Goal: Information Seeking & Learning: Learn about a topic

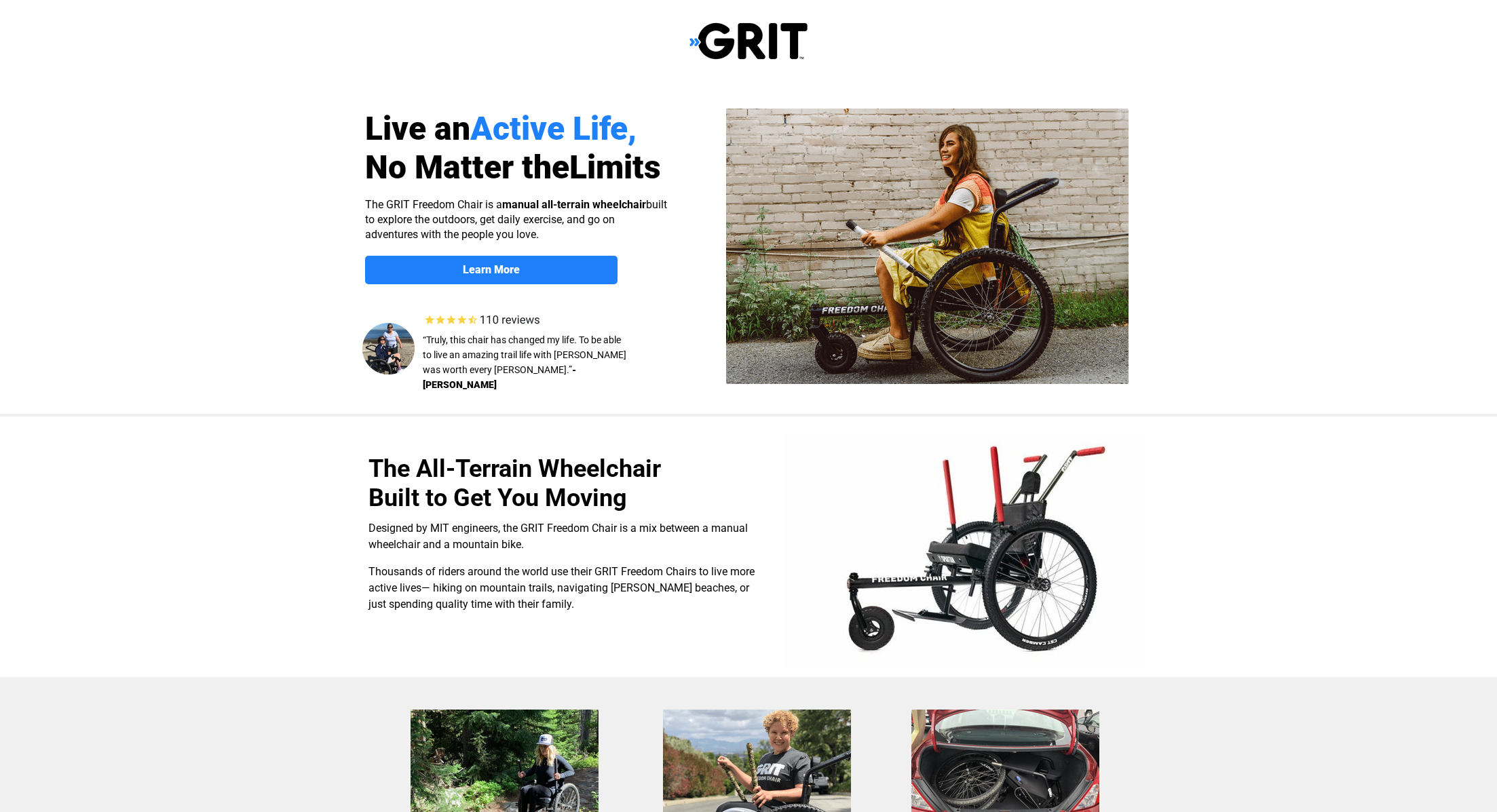
select select "US"
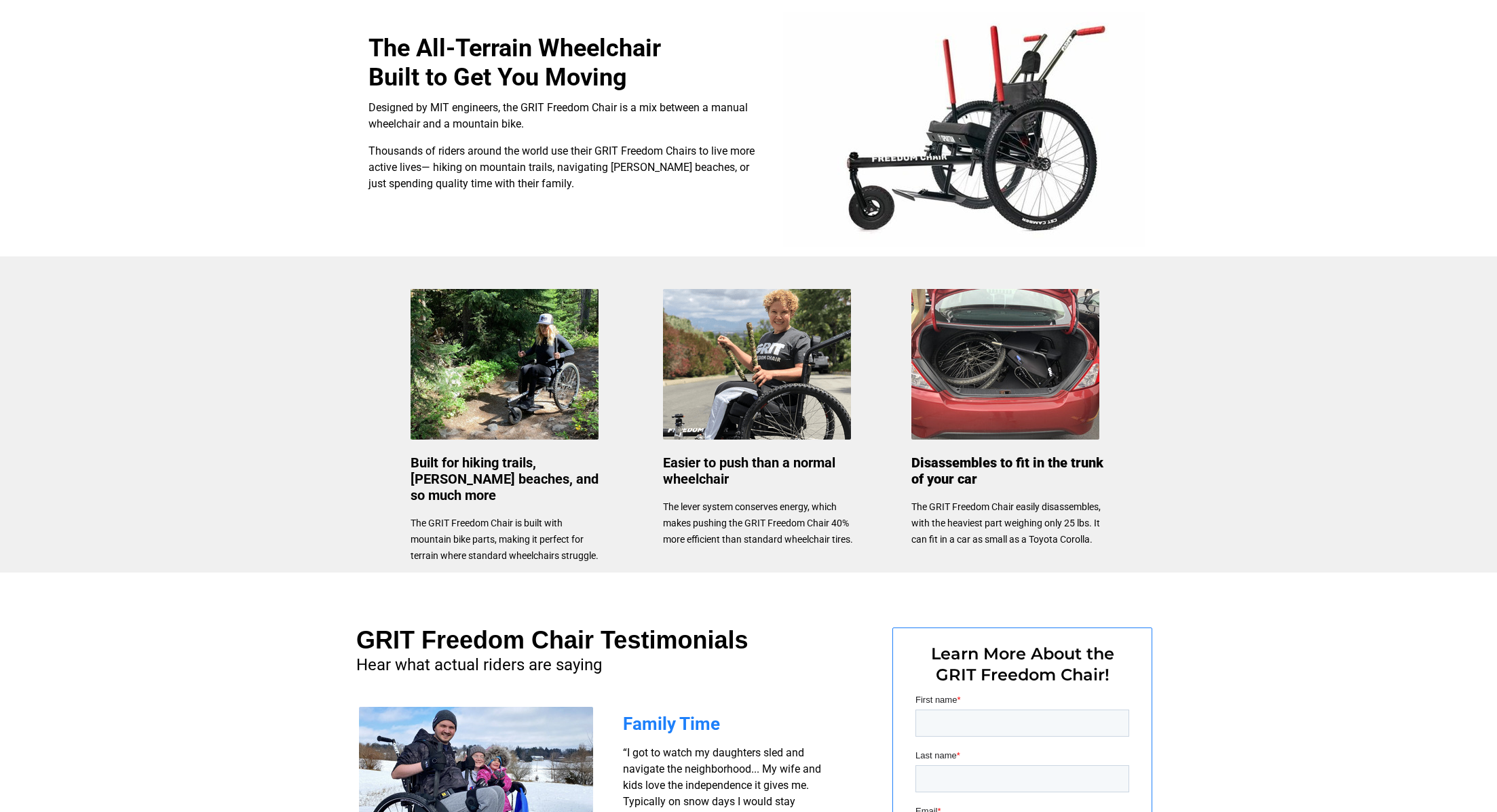
scroll to position [432, 0]
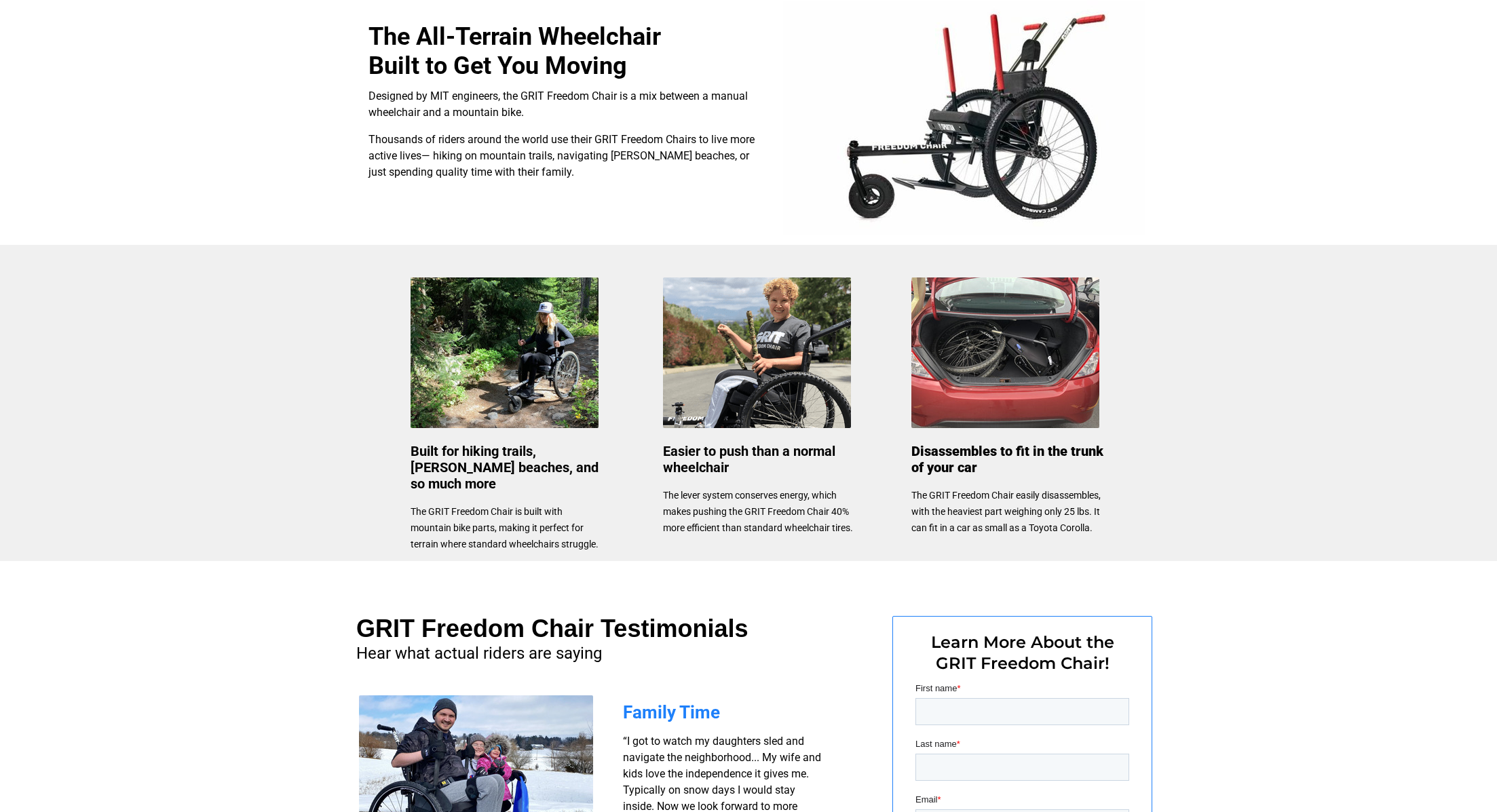
click at [549, 373] on img at bounding box center [504, 353] width 188 height 151
click at [495, 364] on img at bounding box center [504, 353] width 188 height 151
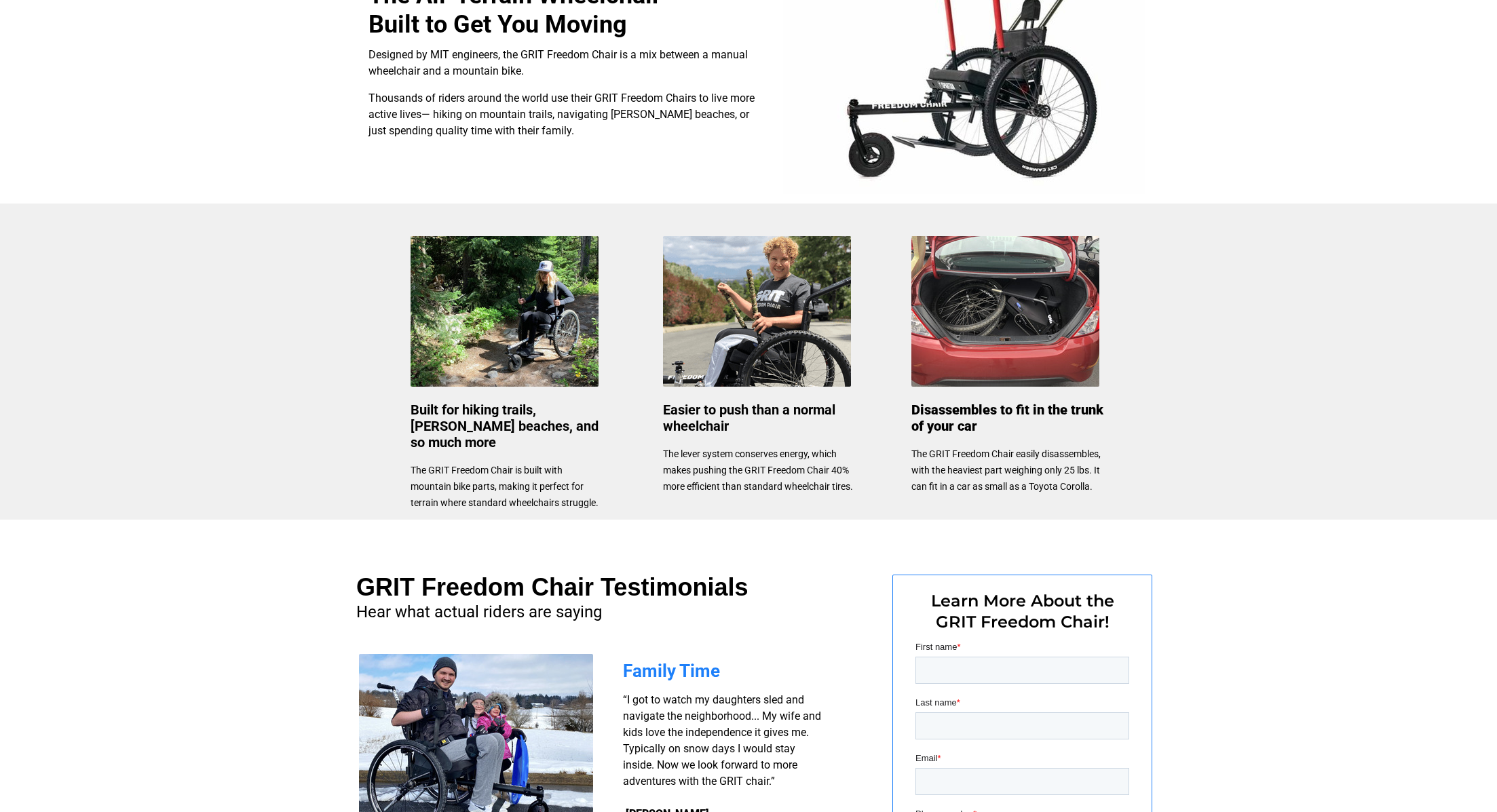
scroll to position [470, 0]
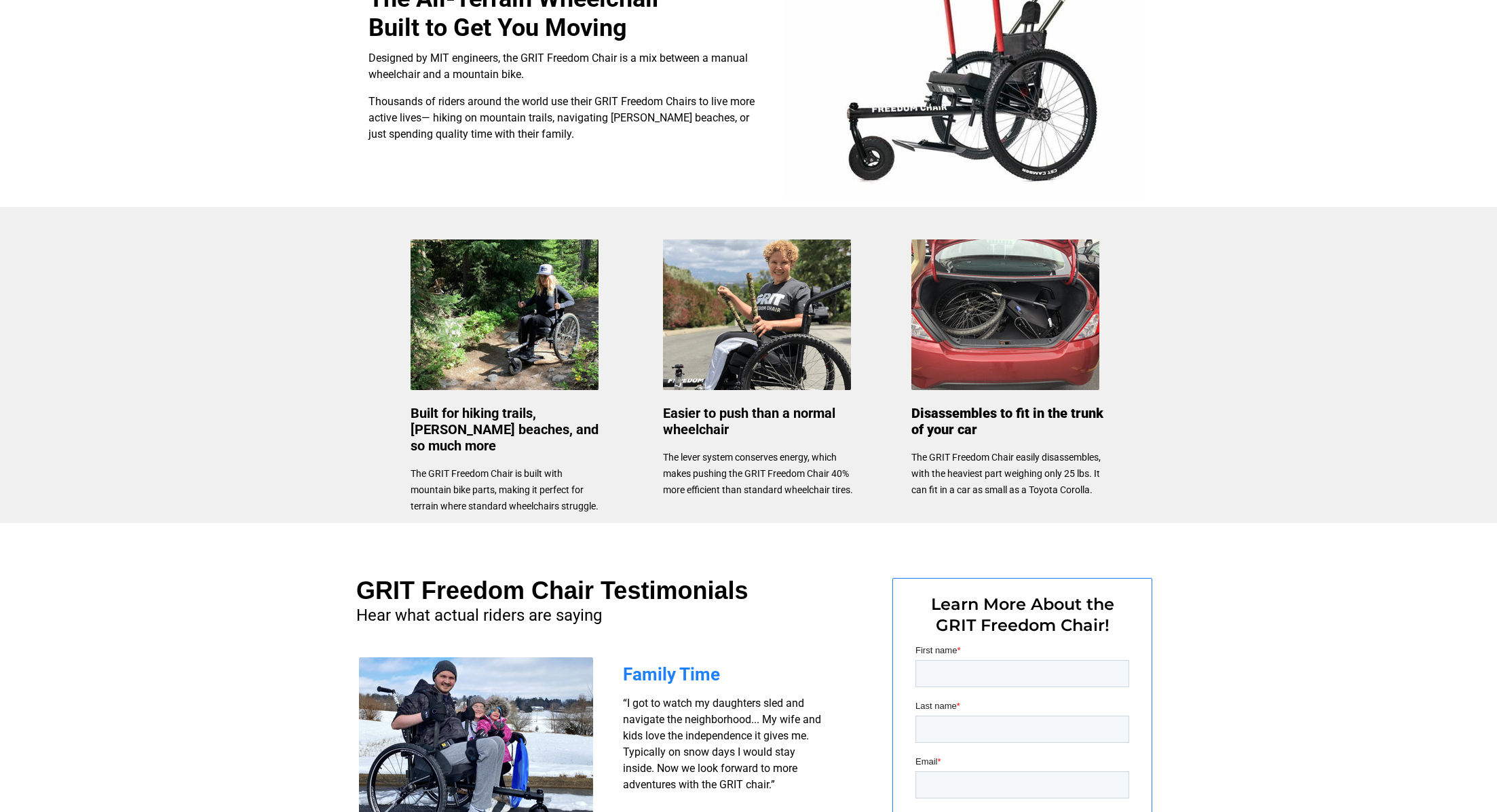
click at [488, 284] on img at bounding box center [504, 315] width 188 height 151
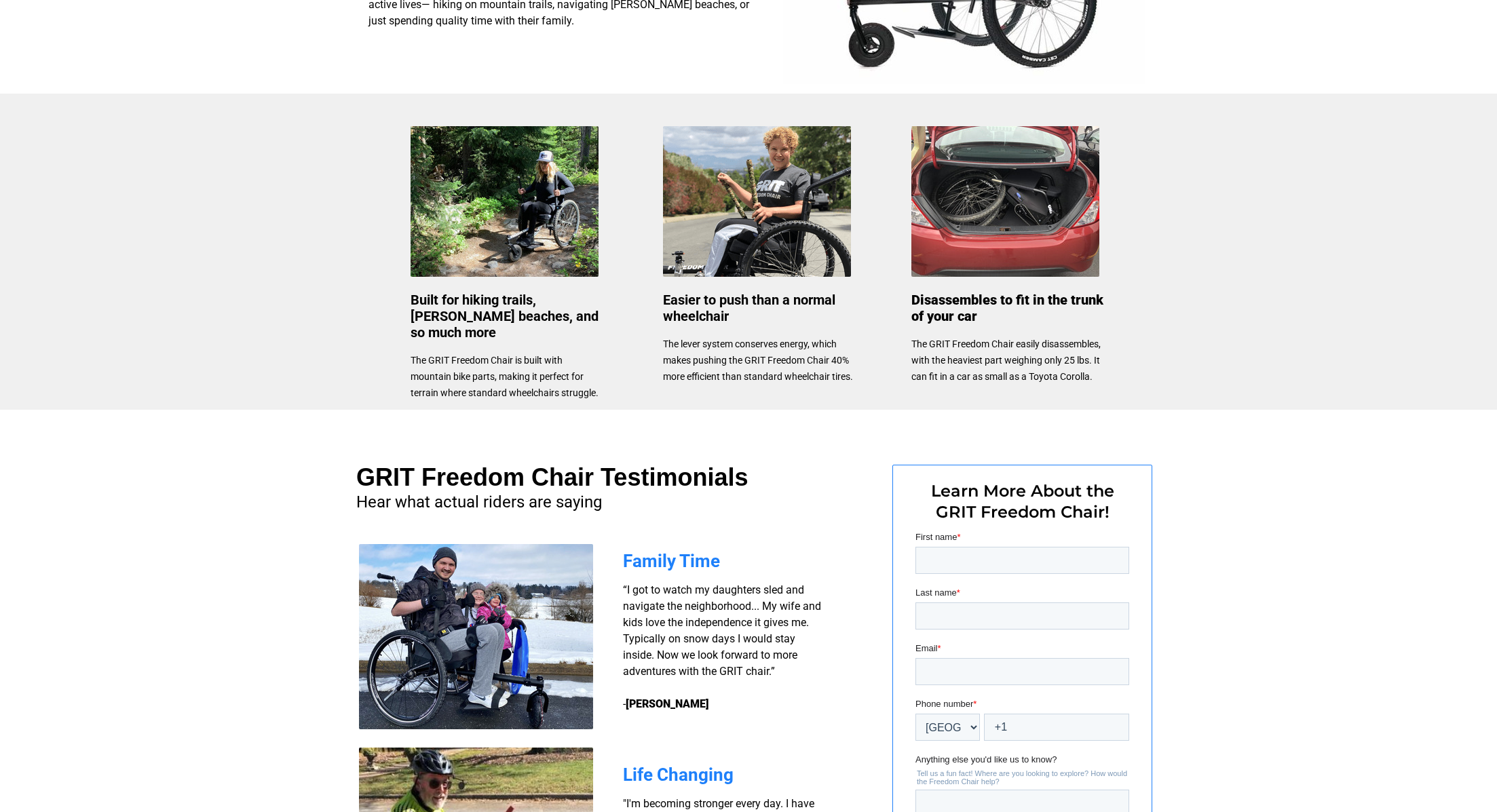
scroll to position [424, 0]
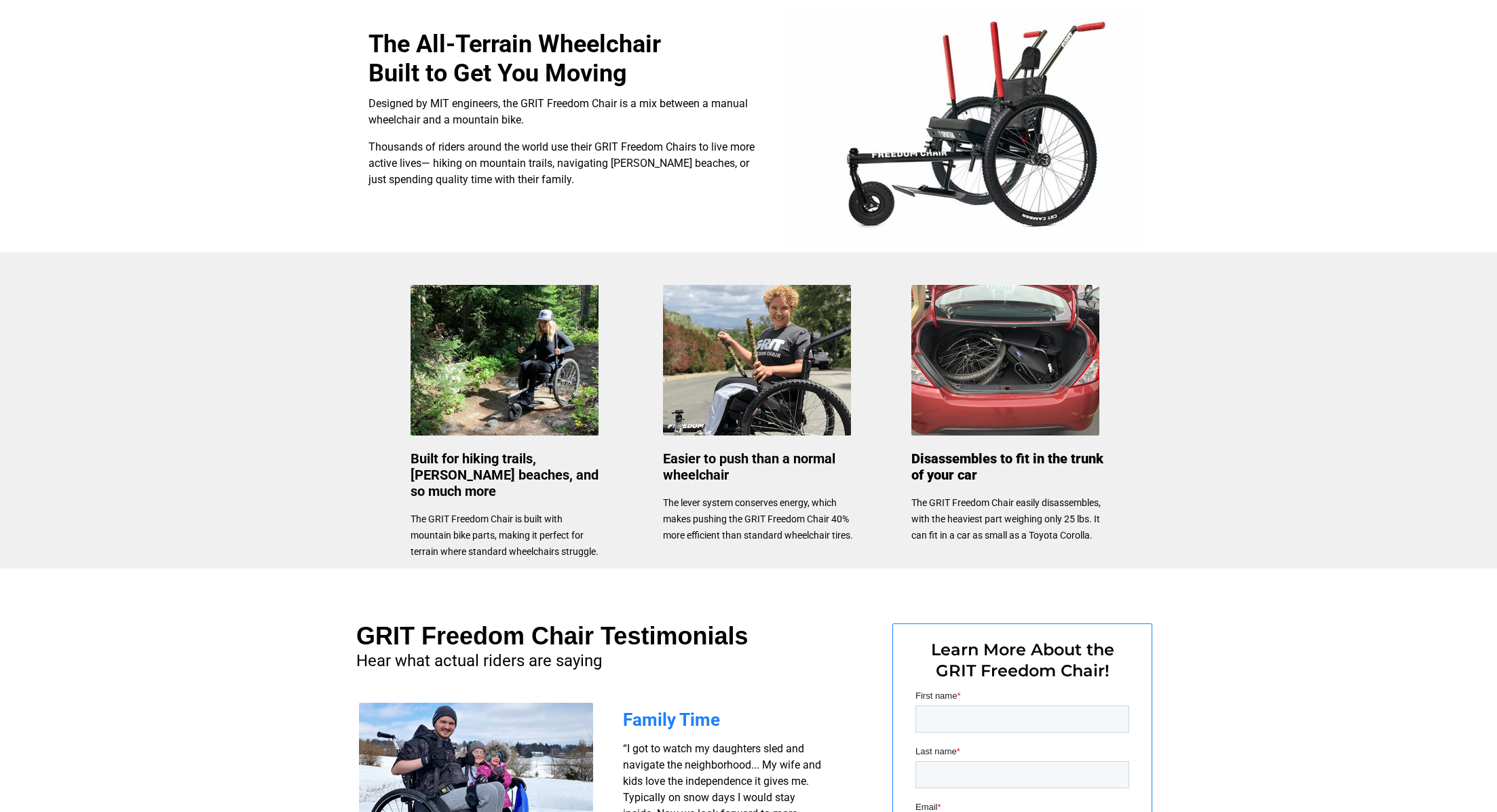
click at [1031, 141] on img at bounding box center [963, 126] width 362 height 235
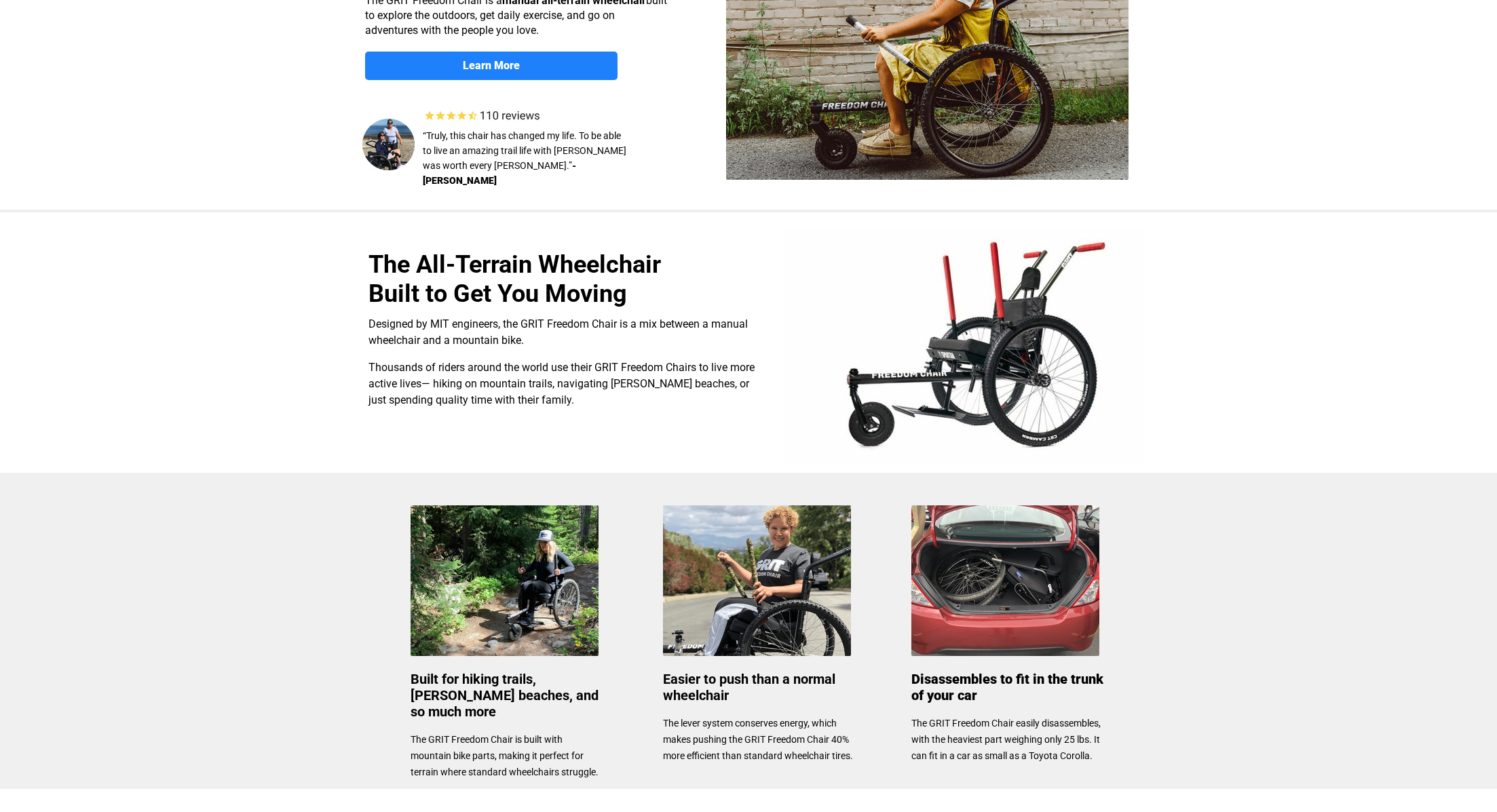
scroll to position [189, 0]
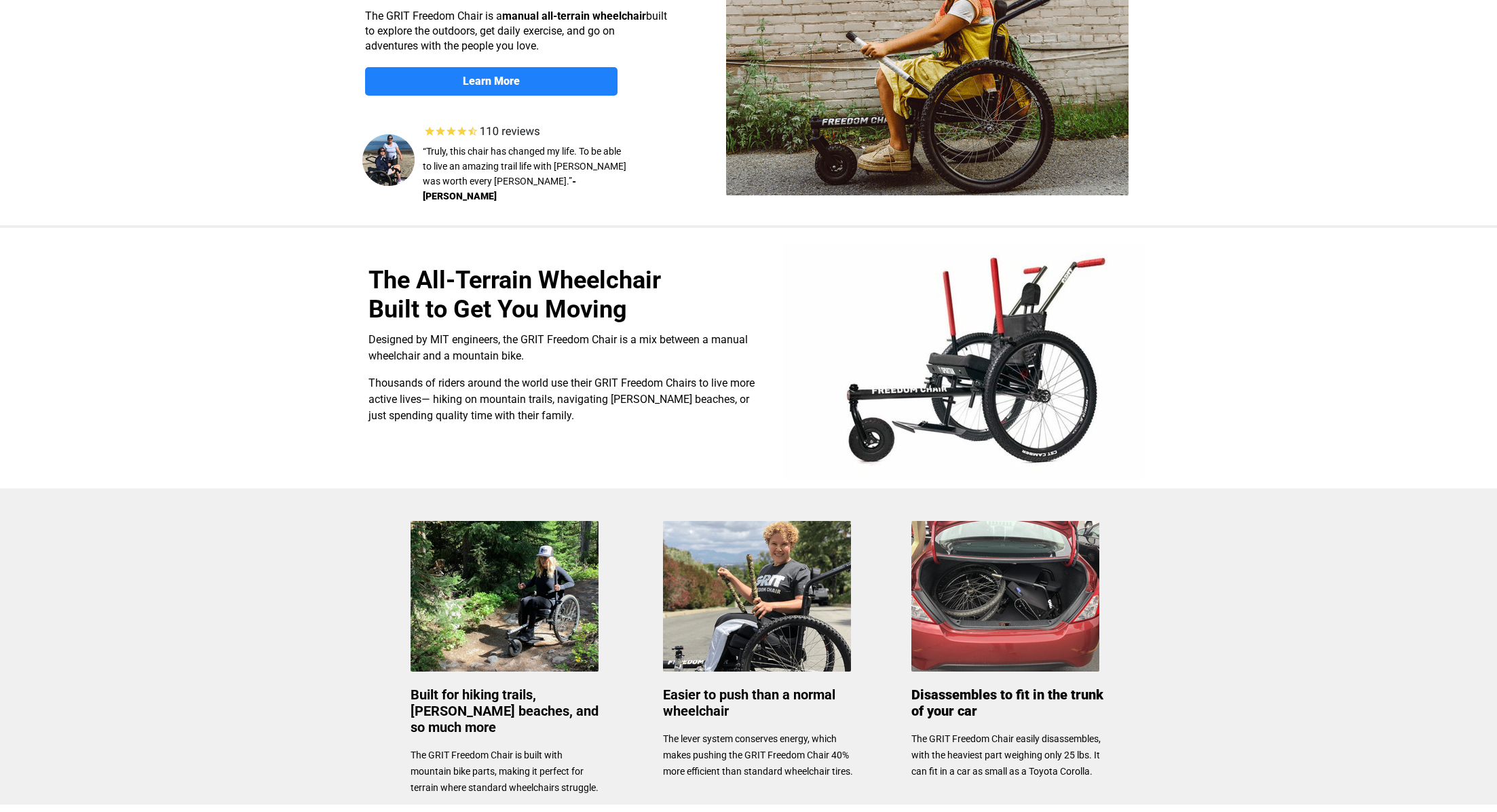
click at [311, 409] on div at bounding box center [748, 358] width 1497 height 260
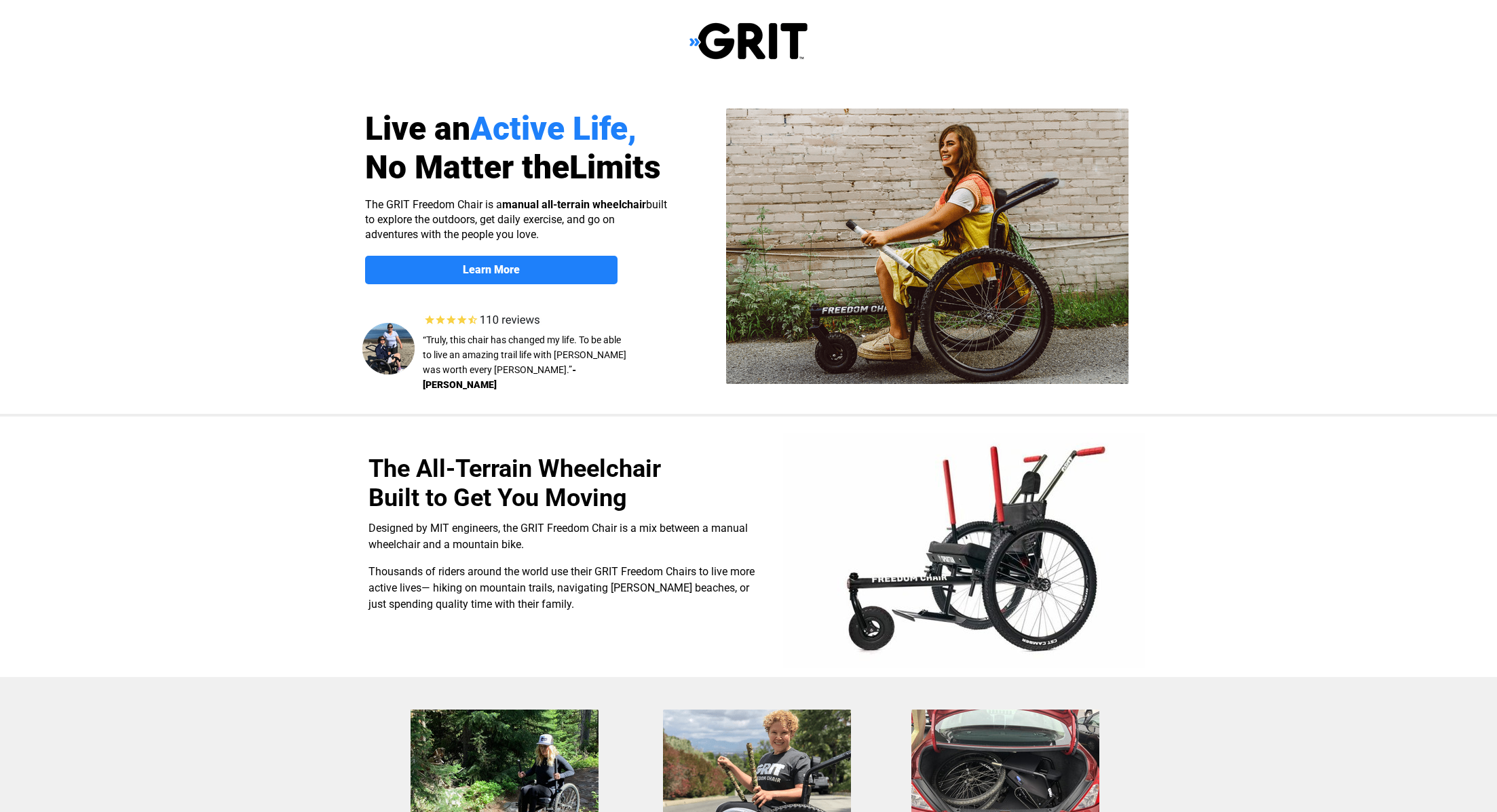
scroll to position [0, 0]
click at [501, 273] on strong "Learn More" at bounding box center [491, 269] width 57 height 13
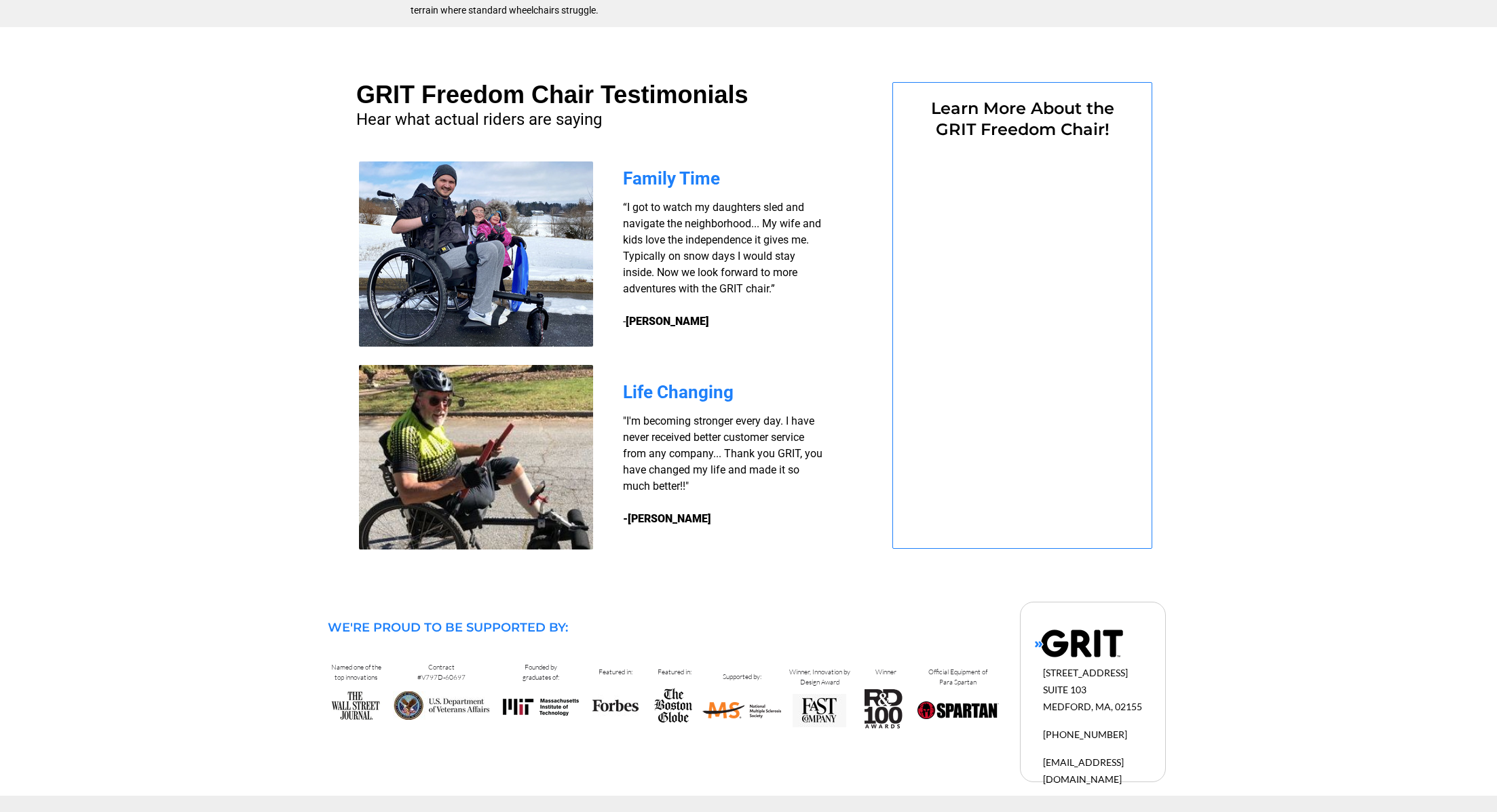
select select "US"
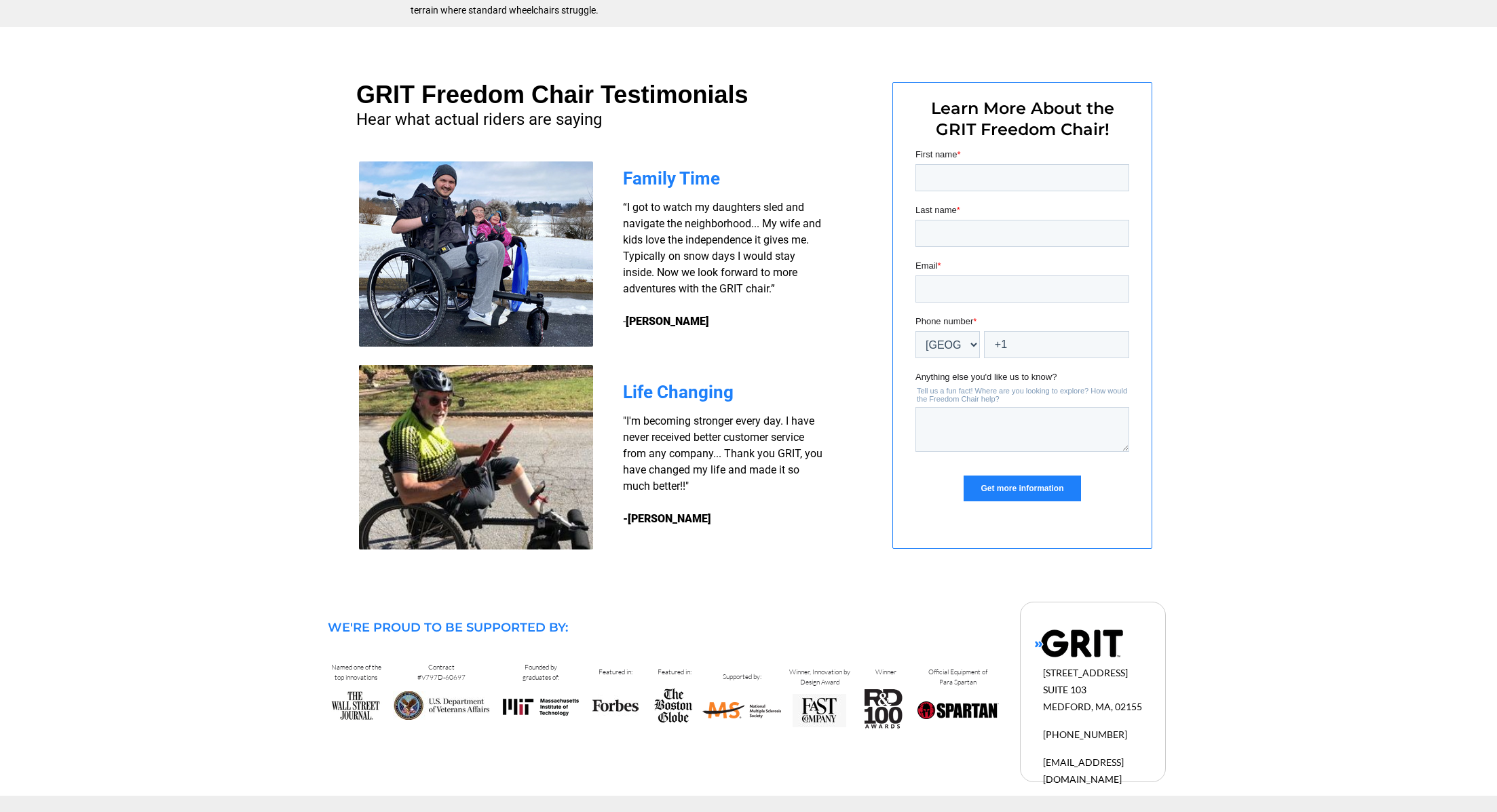
select select "US"
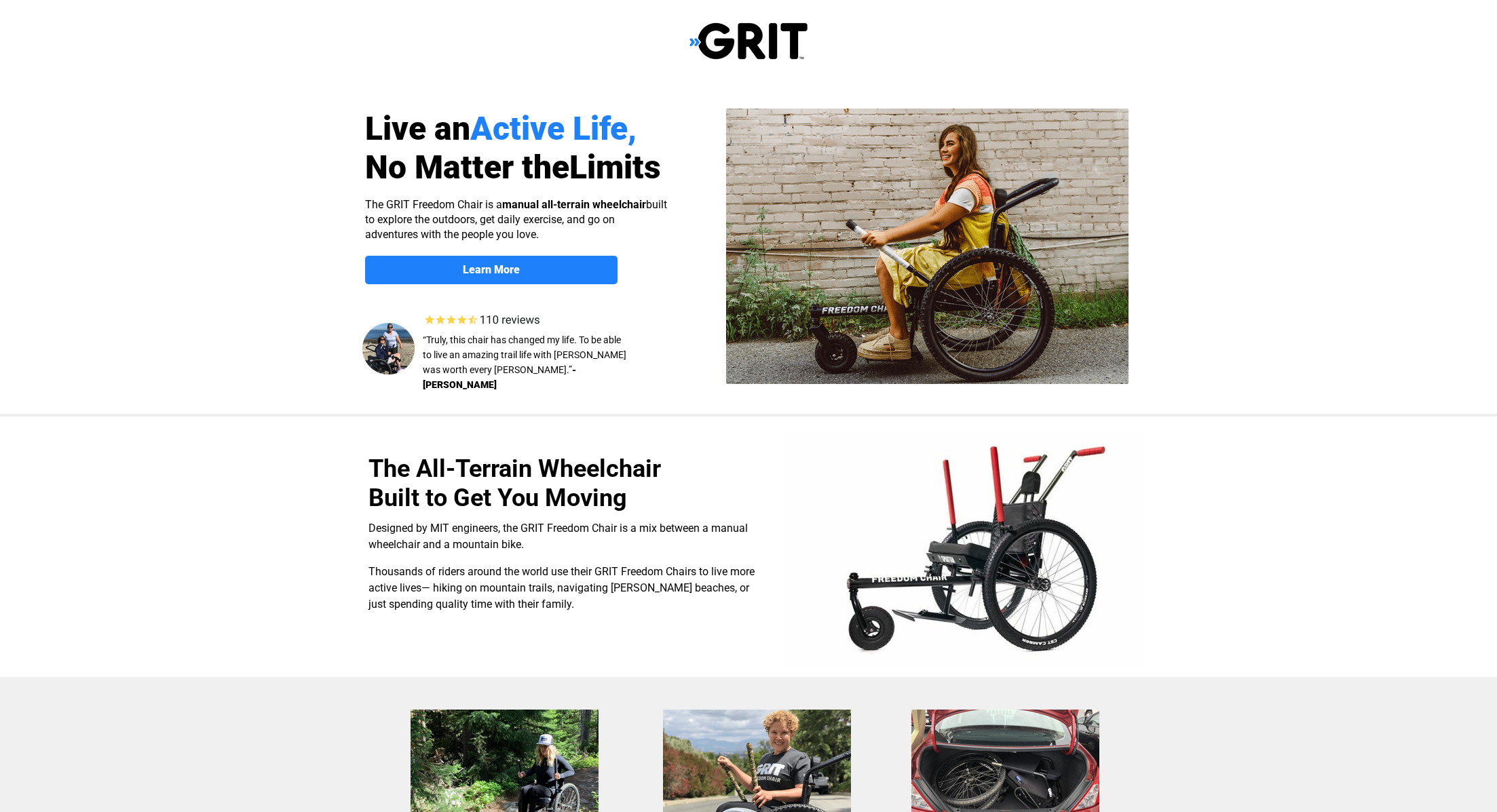
click at [920, 185] on img at bounding box center [927, 246] width 403 height 275
click at [693, 41] on img at bounding box center [748, 41] width 118 height 38
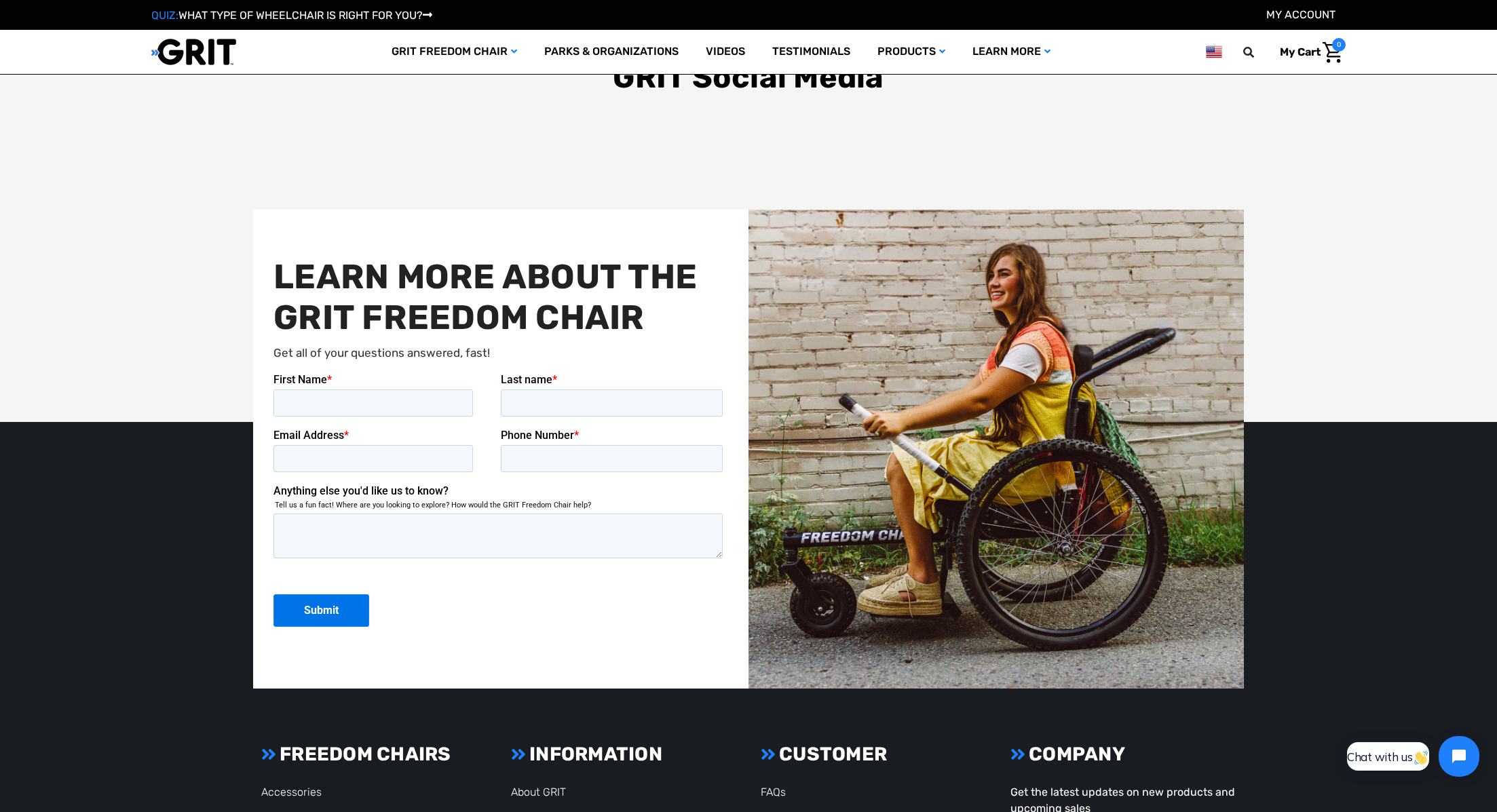
scroll to position [3091, 0]
click at [946, 342] on img at bounding box center [996, 449] width 495 height 479
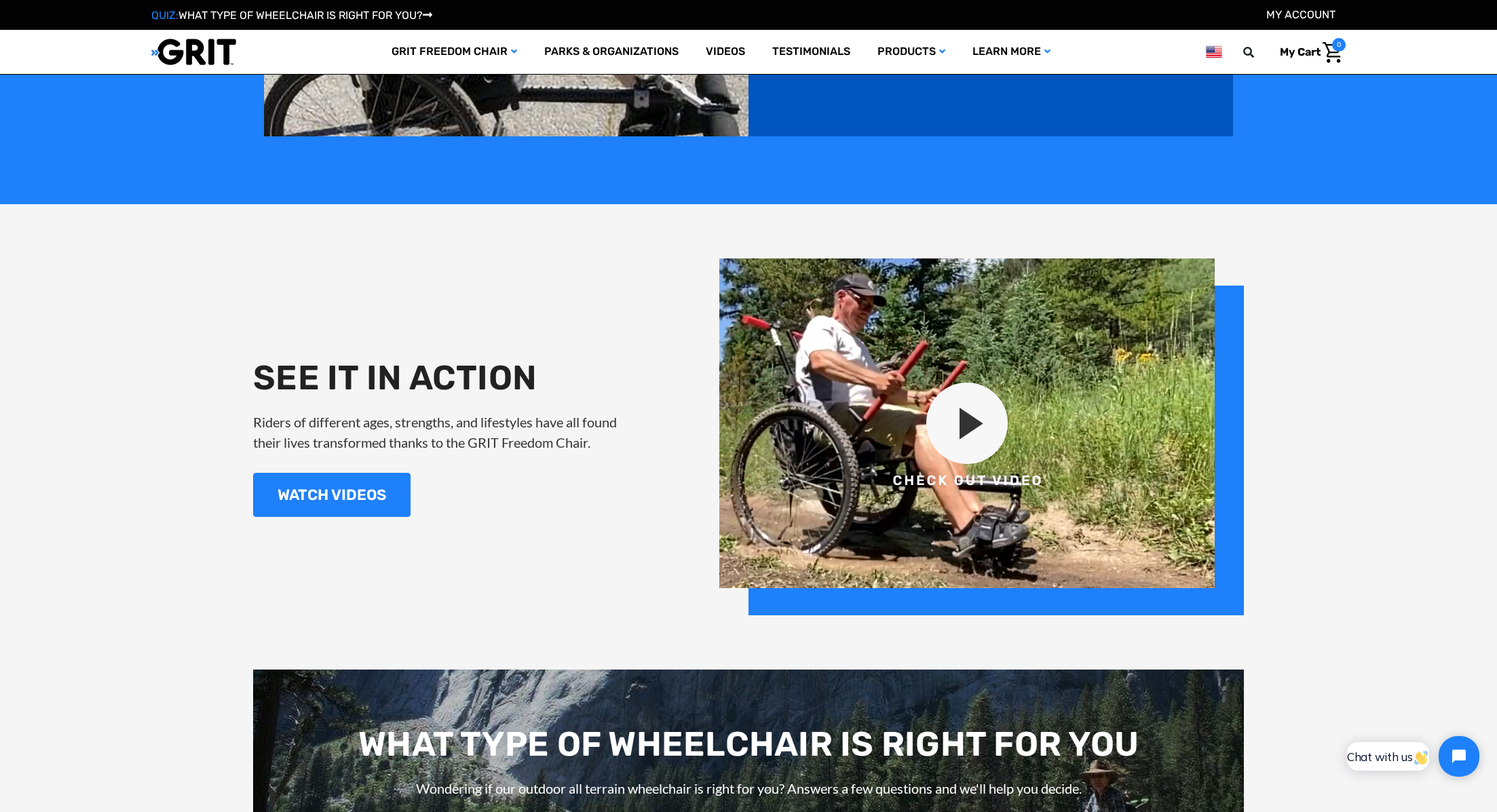
scroll to position [1616, 0]
click at [974, 411] on img at bounding box center [981, 437] width 525 height 357
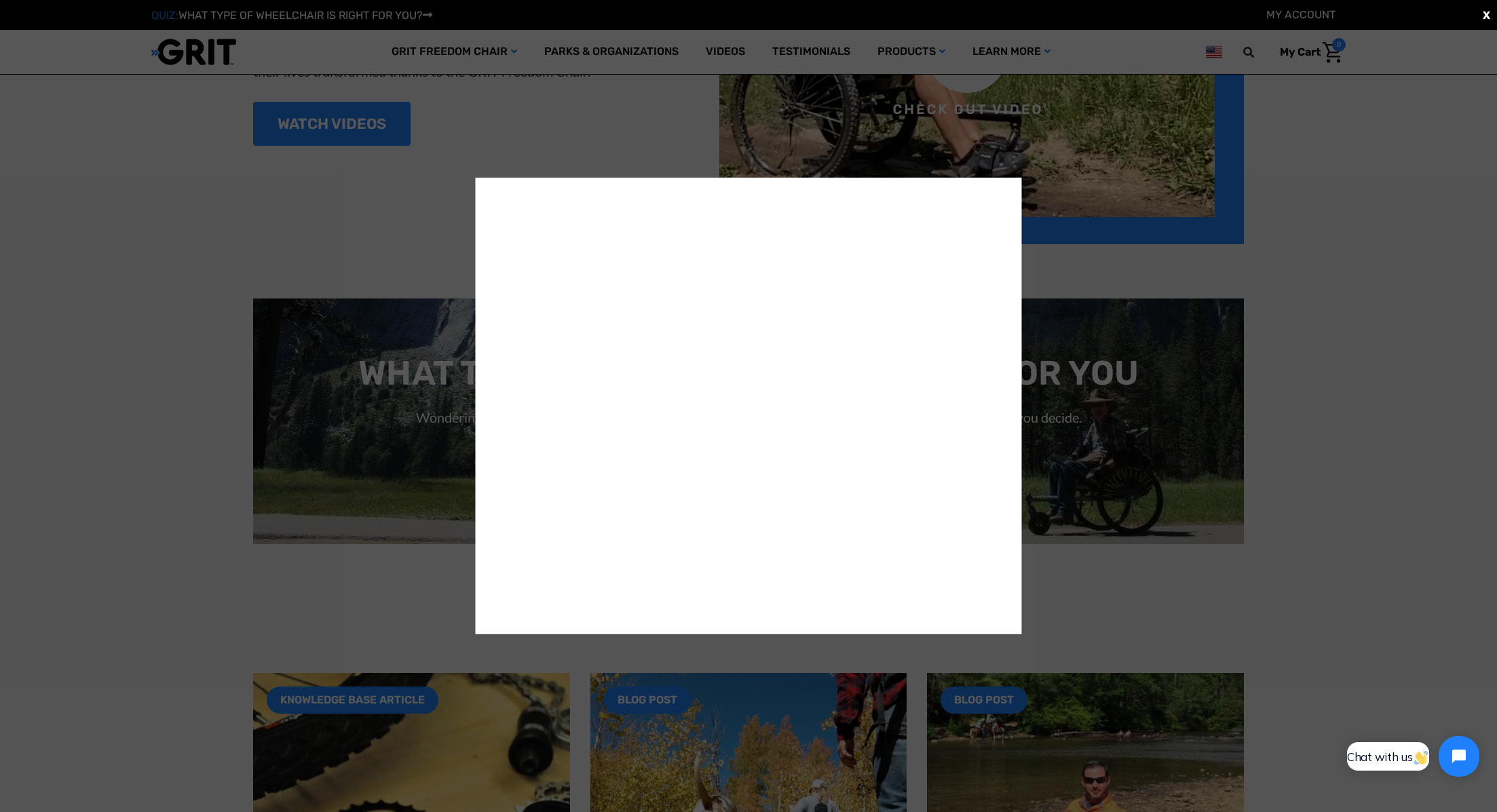
scroll to position [1983, 0]
